Goal: Information Seeking & Learning: Learn about a topic

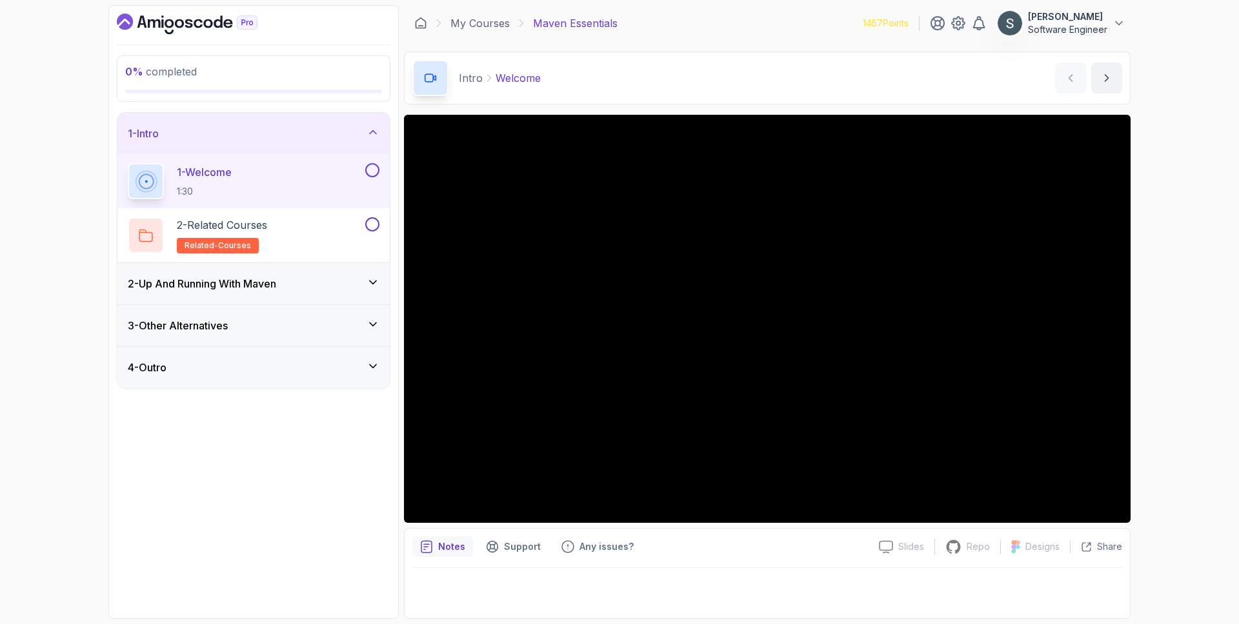
click at [368, 163] on div at bounding box center [371, 170] width 17 height 14
click at [372, 170] on button at bounding box center [372, 170] width 14 height 14
click at [307, 251] on div "2 - Related Courses related-courses" at bounding box center [245, 235] width 235 height 36
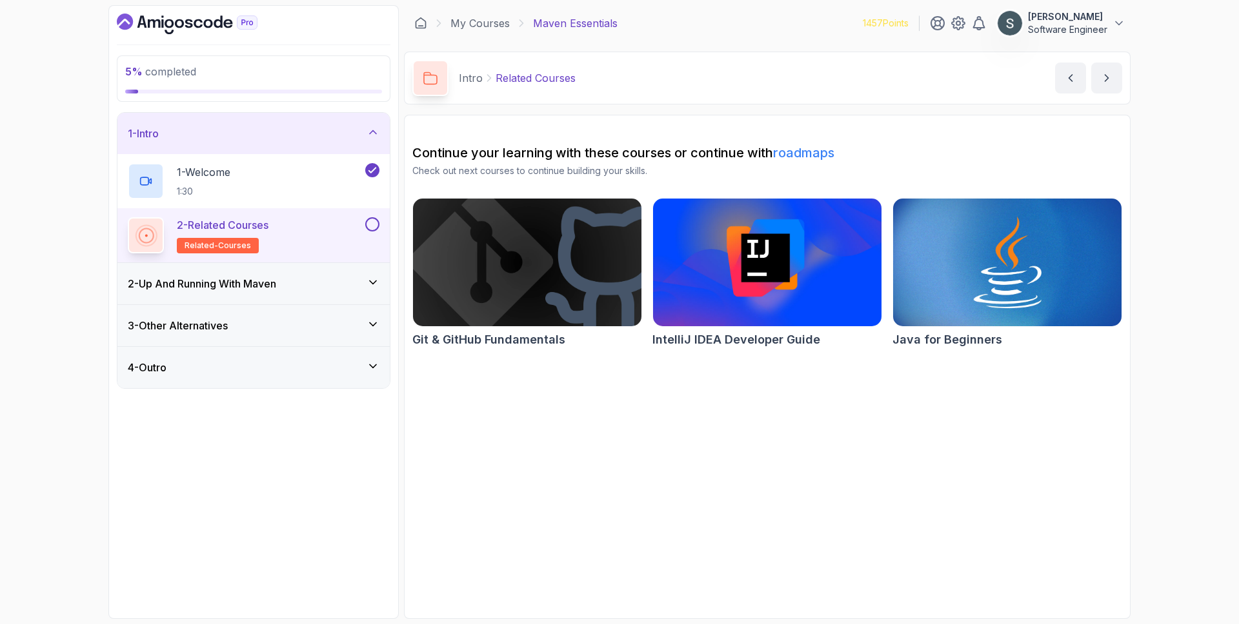
click at [368, 226] on button at bounding box center [372, 224] width 14 height 14
click at [308, 291] on div "2 - Up And Running With [PERSON_NAME]" at bounding box center [254, 283] width 252 height 15
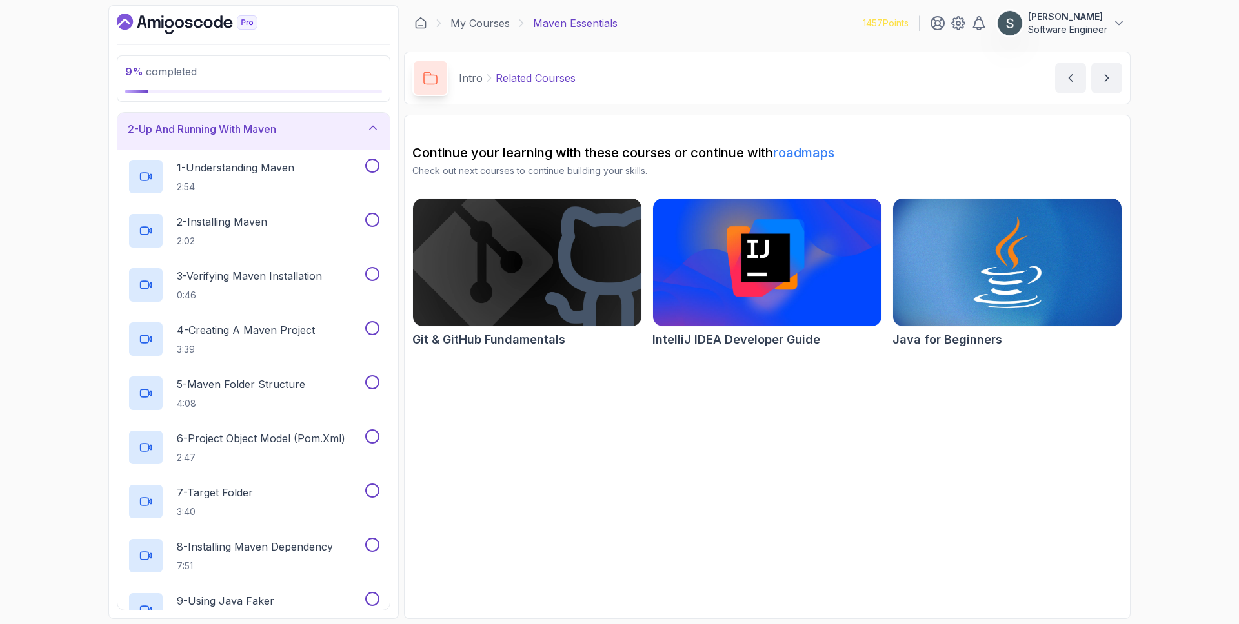
scroll to position [53, 0]
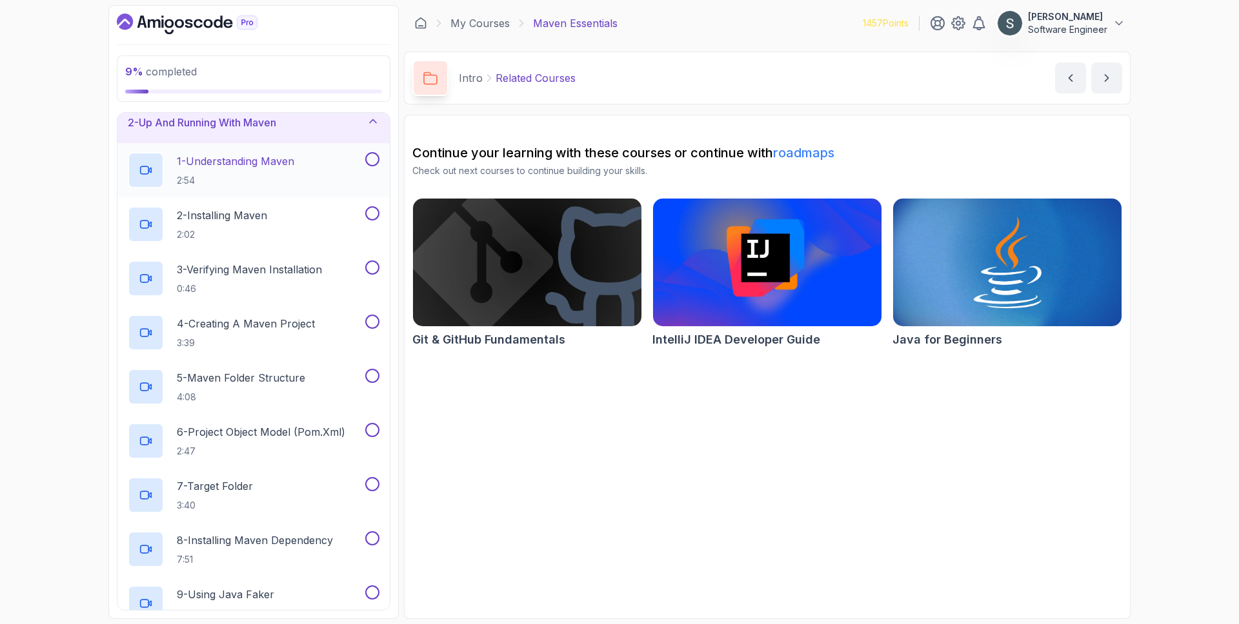
click at [291, 145] on div "1 - Understanding Maven 2:54" at bounding box center [253, 170] width 272 height 54
click at [294, 174] on p "2:54" at bounding box center [235, 180] width 117 height 13
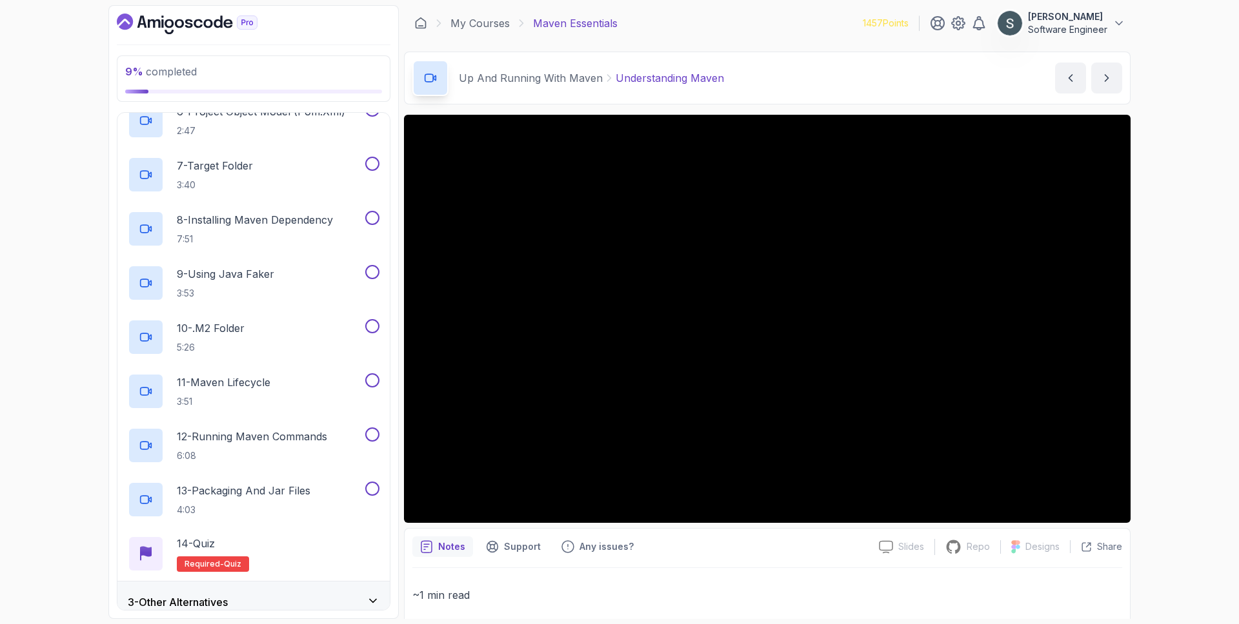
scroll to position [428, 0]
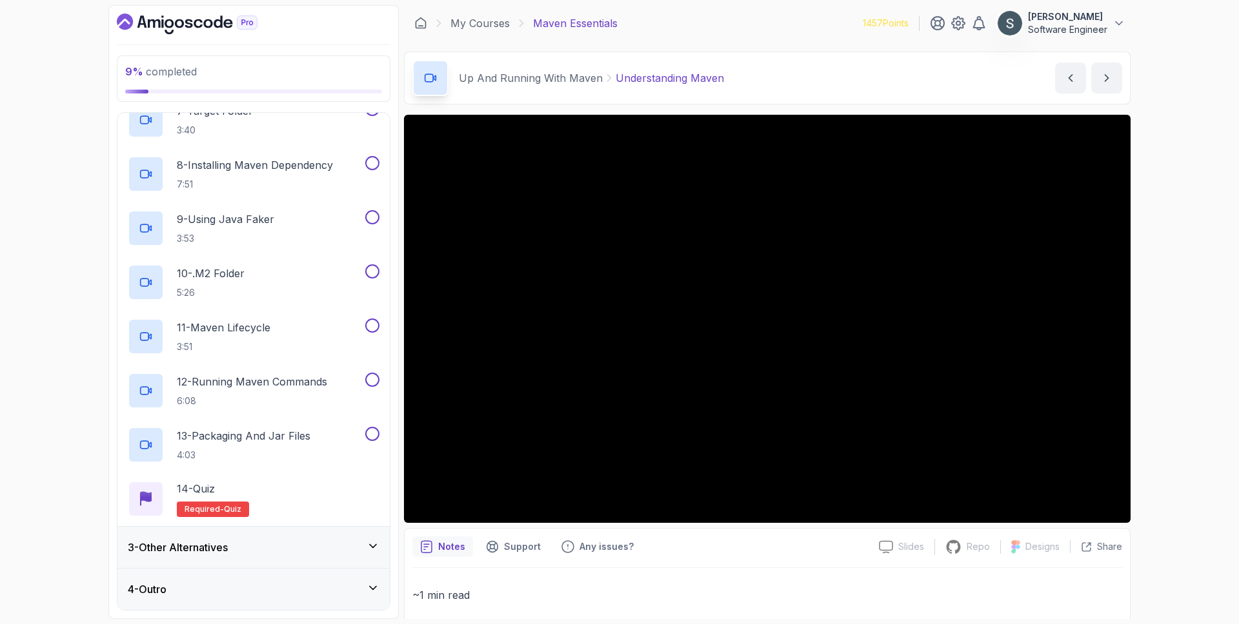
click at [255, 542] on div "3 - Other Alternatives" at bounding box center [254, 547] width 252 height 15
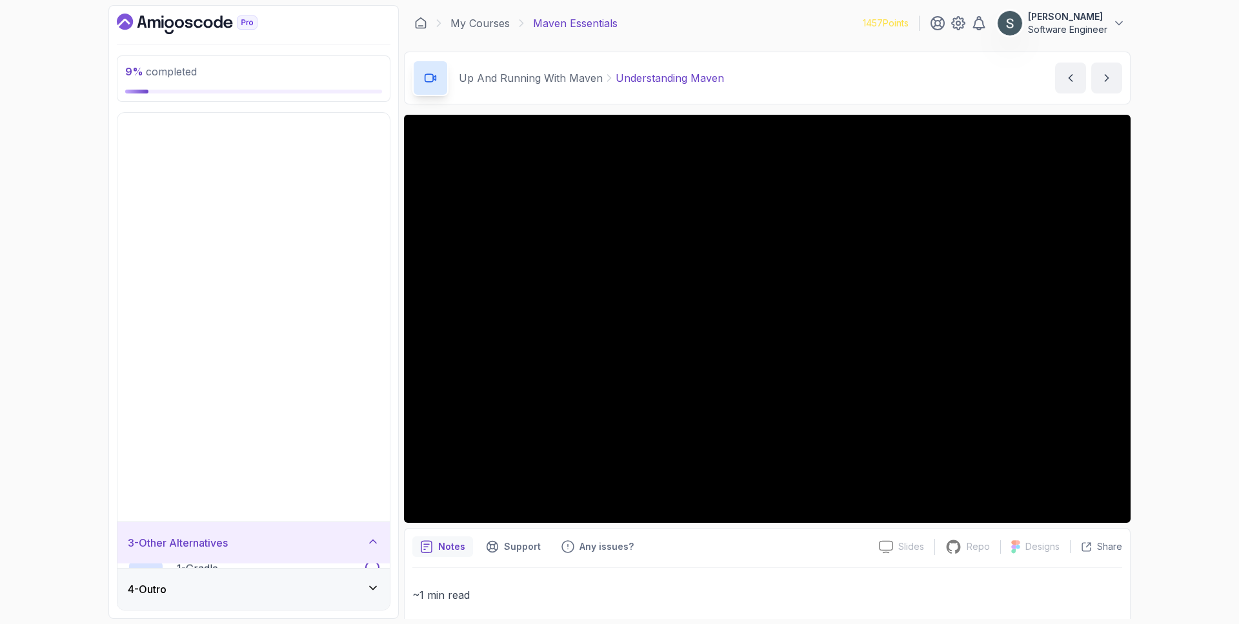
scroll to position [0, 0]
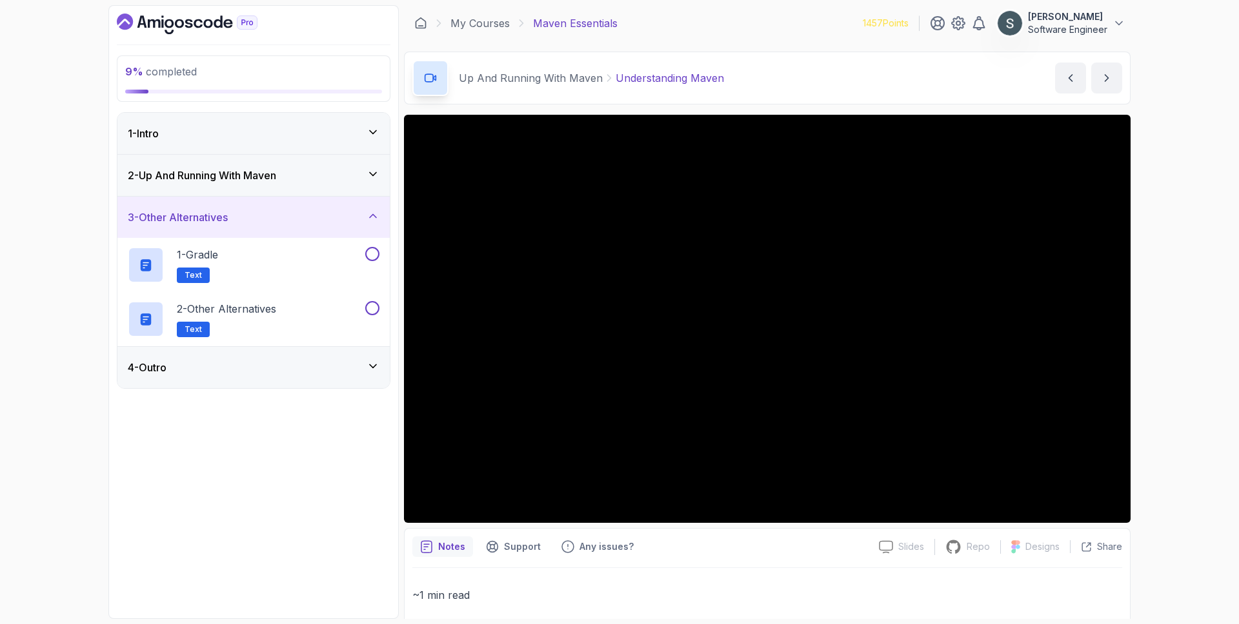
click at [17, 624] on div "9 % completed 1 - Intro 2 - Up And Running With Maven 3 - Other Alternatives 1 …" at bounding box center [619, 312] width 1239 height 624
